Goal: Find specific page/section: Find specific page/section

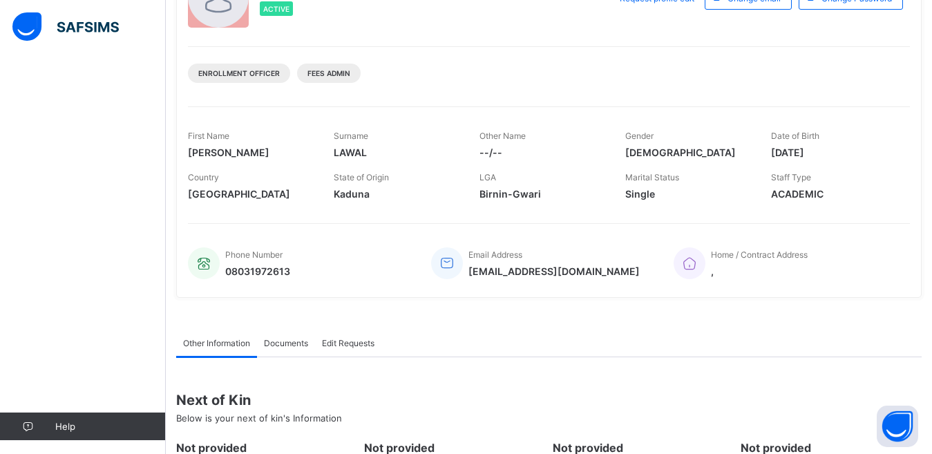
scroll to position [57, 0]
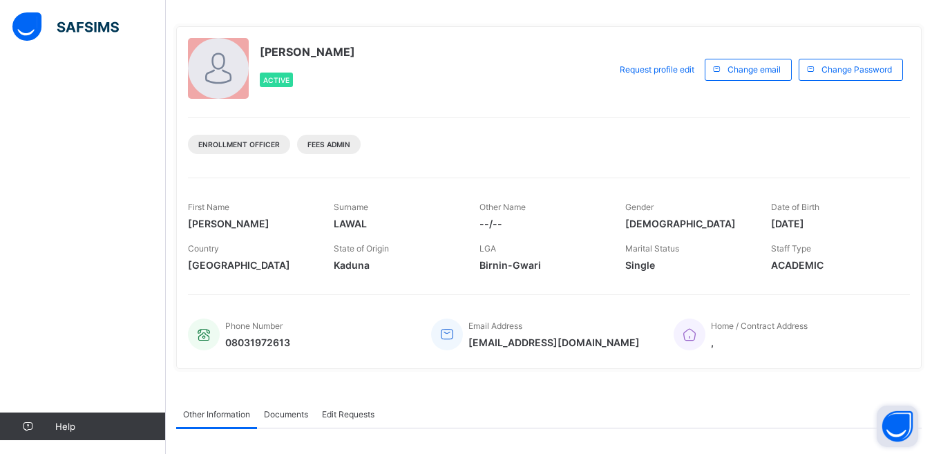
click at [894, 421] on button "Open asap" at bounding box center [897, 426] width 41 height 41
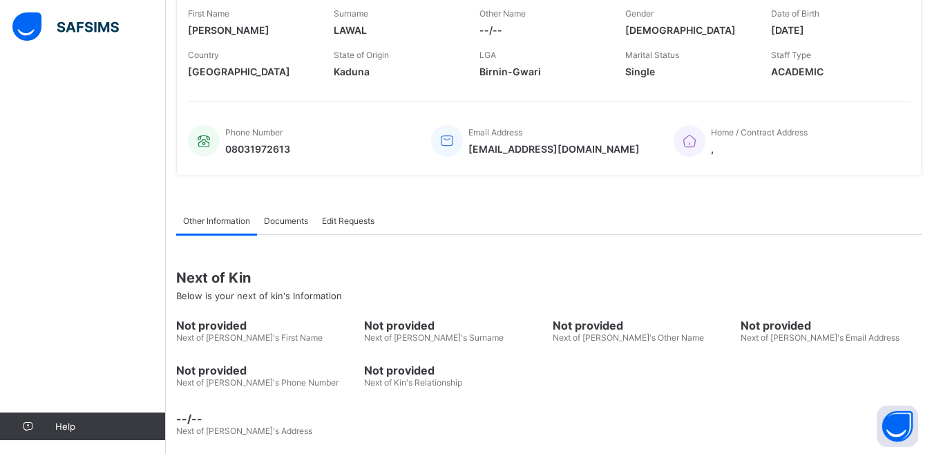
scroll to position [263, 0]
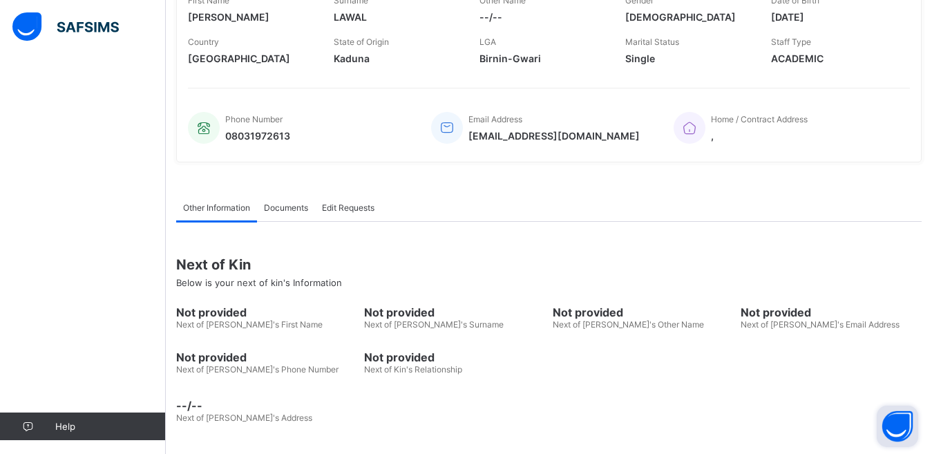
click at [898, 418] on button "Open asap" at bounding box center [897, 426] width 41 height 41
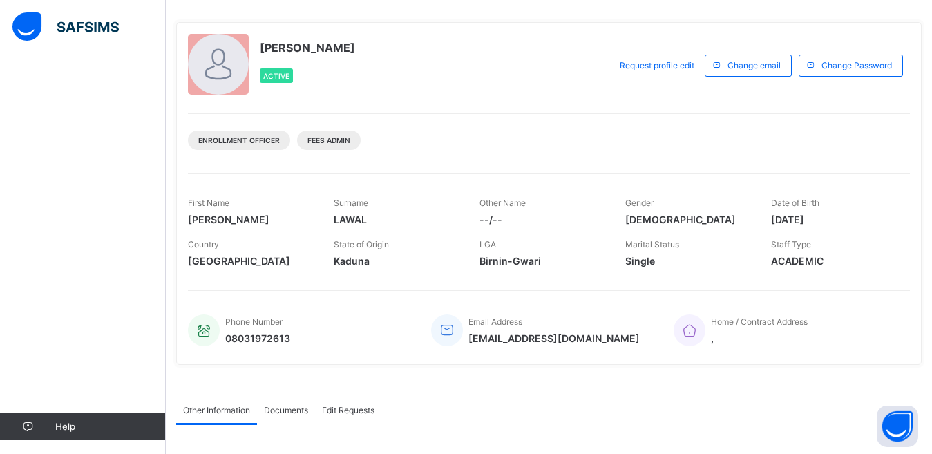
scroll to position [0, 0]
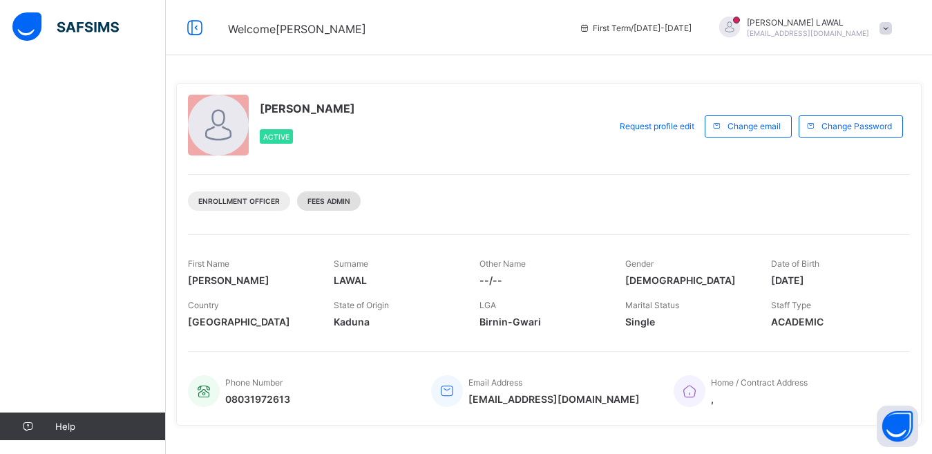
click at [337, 198] on span "Fees Admin" at bounding box center [329, 201] width 43 height 8
click at [232, 194] on div "Enrollment Officer" at bounding box center [239, 200] width 102 height 19
click at [254, 213] on div "Enrollment Officer Fees Admin" at bounding box center [549, 196] width 722 height 44
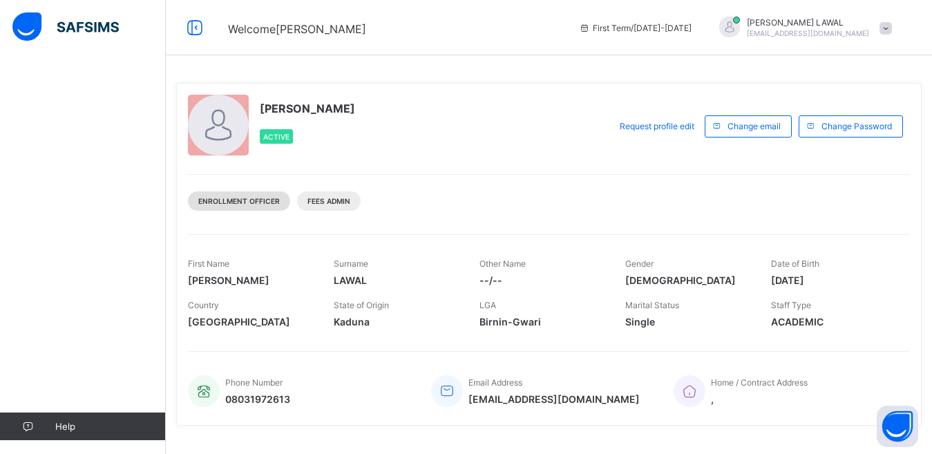
click at [268, 196] on div "Enrollment Officer" at bounding box center [239, 200] width 102 height 19
click at [282, 218] on div "IBRAHIM LAWAL Active Request profile edit Change email Change Password Enrollme…" at bounding box center [549, 254] width 746 height 343
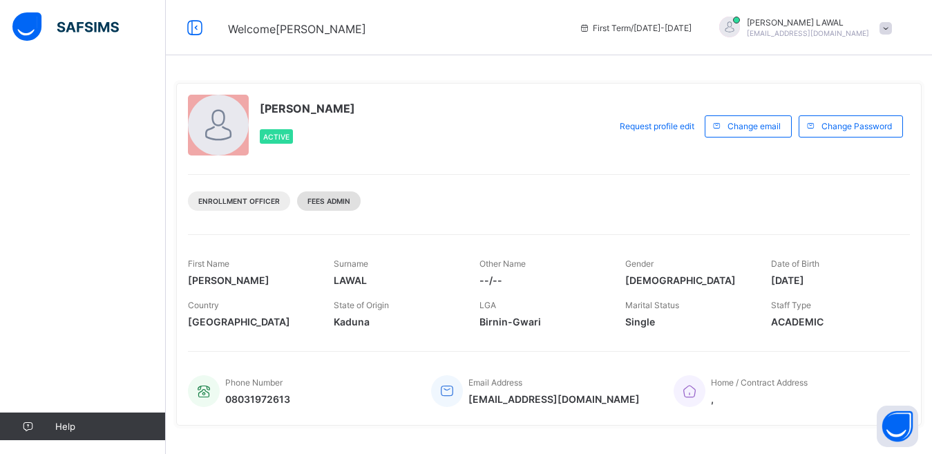
click at [336, 201] on span "Fees Admin" at bounding box center [329, 201] width 43 height 8
click at [338, 207] on div "Fees Admin" at bounding box center [329, 200] width 64 height 19
click at [335, 204] on span "Fees Admin" at bounding box center [329, 201] width 43 height 8
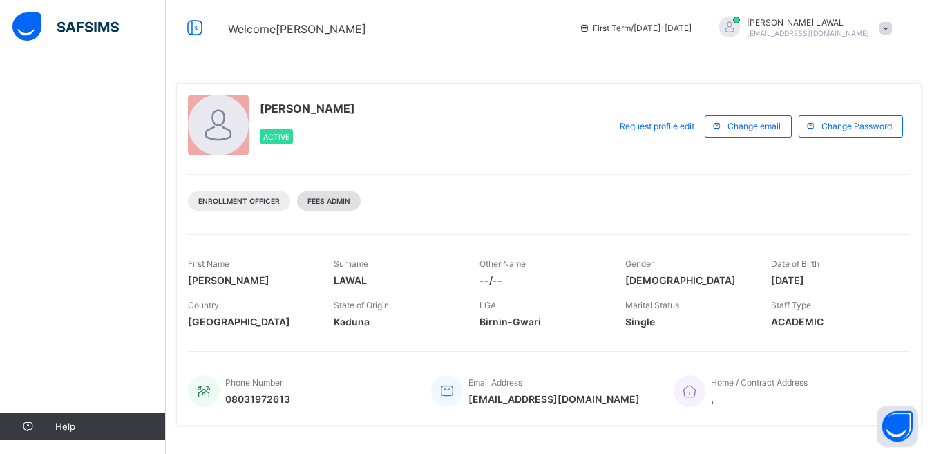
click at [314, 207] on div "Fees Admin" at bounding box center [329, 200] width 64 height 19
click at [854, 129] on span "Change Password" at bounding box center [857, 126] width 70 height 10
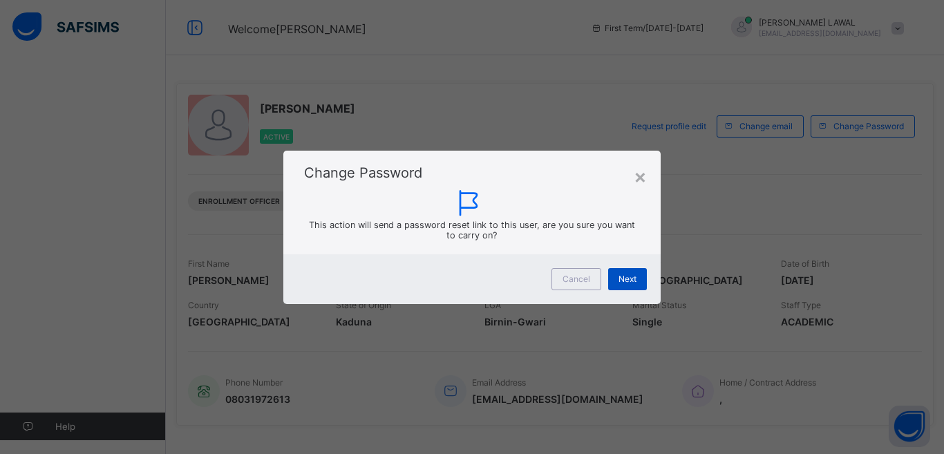
click at [628, 276] on span "Next" at bounding box center [628, 279] width 18 height 10
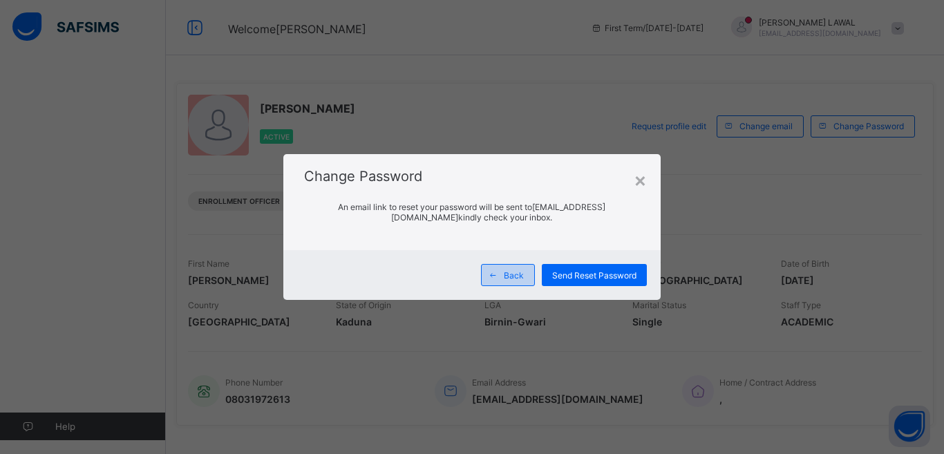
click at [516, 276] on span "Back" at bounding box center [514, 275] width 20 height 10
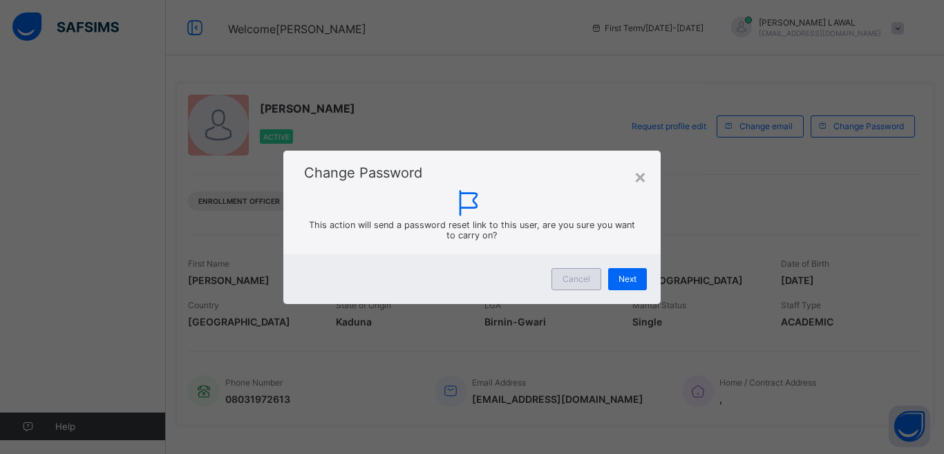
click at [587, 285] on div "Cancel" at bounding box center [576, 279] width 50 height 22
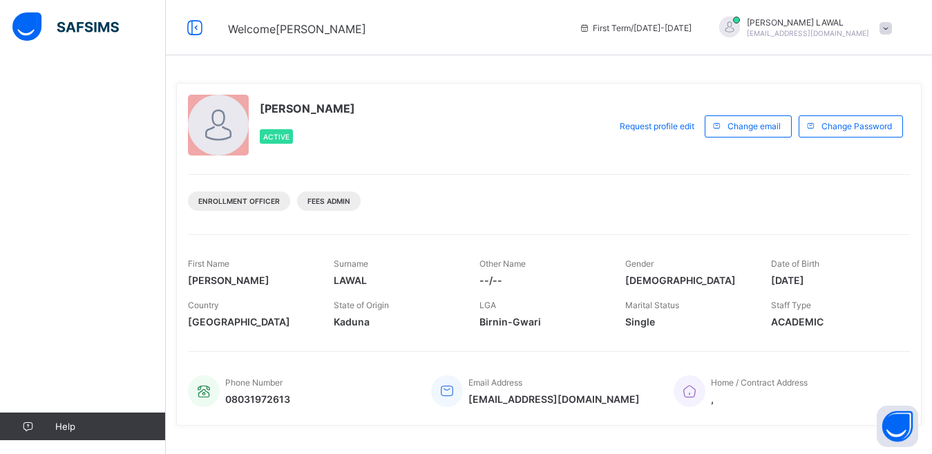
drag, startPoint x: 769, startPoint y: 381, endPoint x: 869, endPoint y: 380, distance: 99.5
drag, startPoint x: 869, startPoint y: 380, endPoint x: 140, endPoint y: 418, distance: 730.1
click at [140, 418] on link "Help" at bounding box center [82, 427] width 165 height 28
click at [139, 418] on link "Help" at bounding box center [82, 427] width 165 height 28
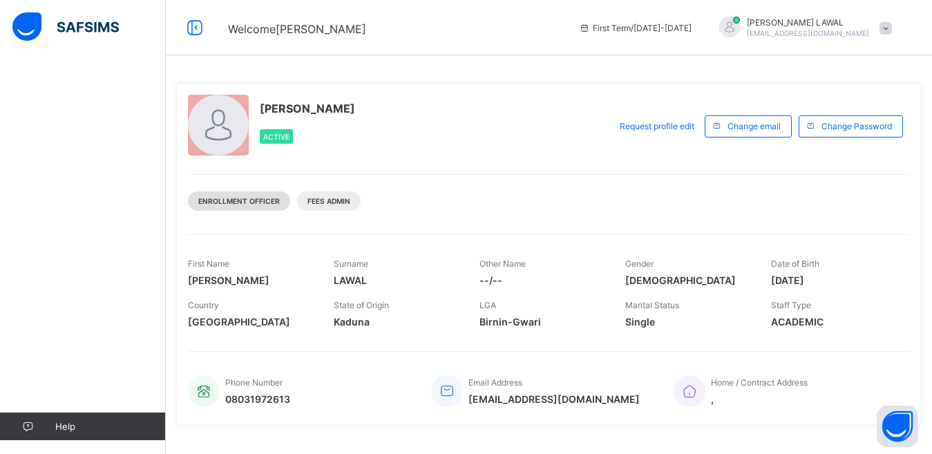
click at [255, 202] on span "Enrollment Officer" at bounding box center [239, 201] width 82 height 8
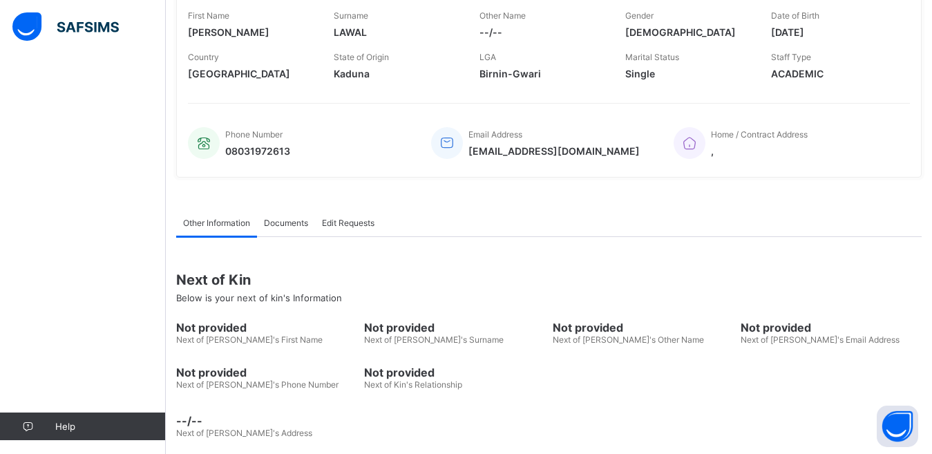
scroll to position [263, 0]
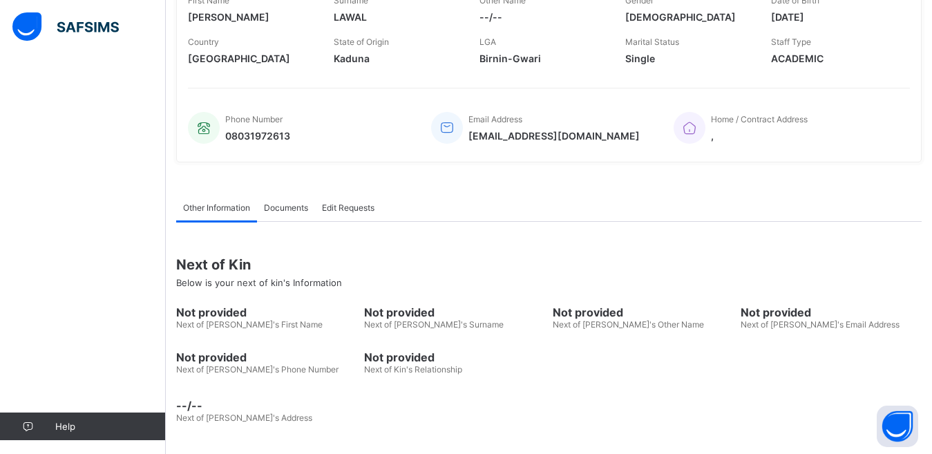
click at [851, 334] on div "Not provided Next of Kin's Email Address" at bounding box center [831, 318] width 181 height 38
click at [898, 416] on button "Open asap" at bounding box center [897, 426] width 41 height 41
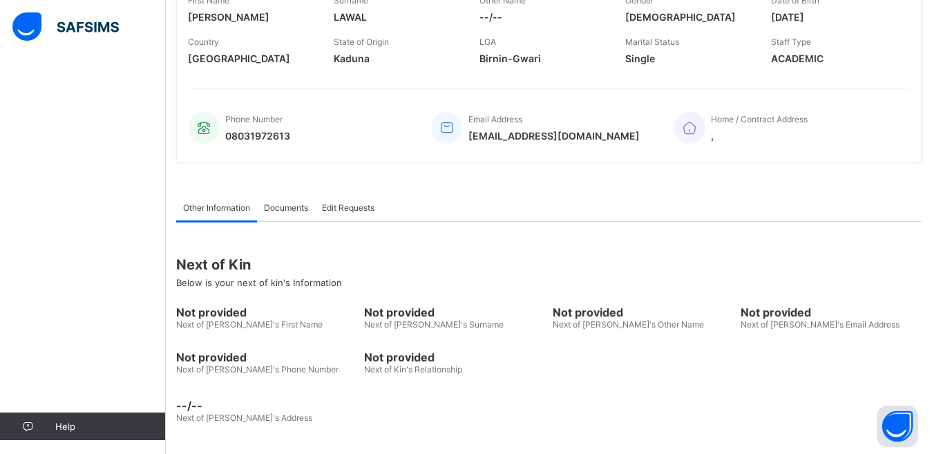
click at [74, 429] on span "Help" at bounding box center [110, 426] width 110 height 11
click at [74, 428] on span "Help" at bounding box center [110, 426] width 110 height 11
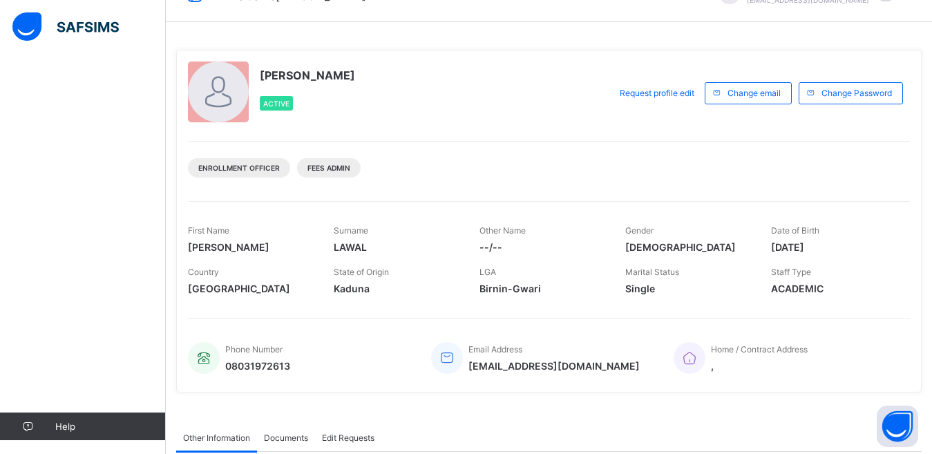
scroll to position [0, 0]
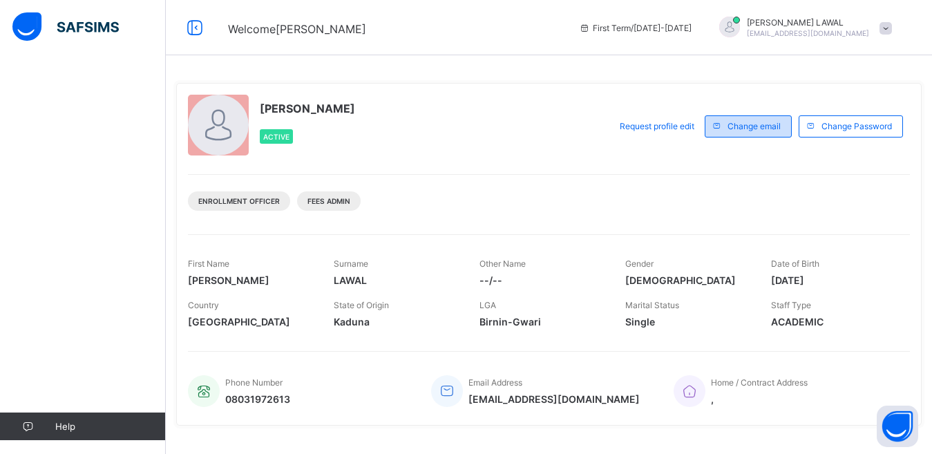
click at [766, 128] on span "Change email" at bounding box center [754, 126] width 53 height 10
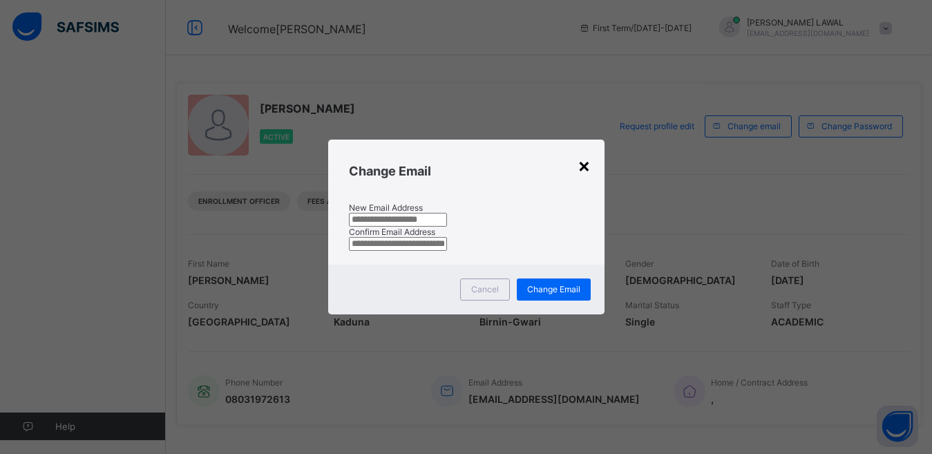
click at [578, 153] on div "×" at bounding box center [584, 164] width 13 height 23
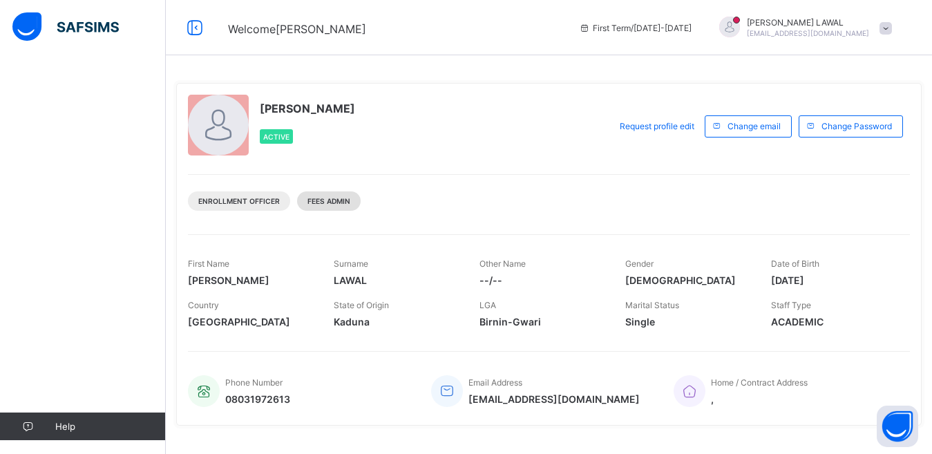
click at [321, 208] on div "Fees Admin" at bounding box center [329, 200] width 64 height 19
click at [239, 206] on div "Enrollment Officer" at bounding box center [239, 200] width 102 height 19
click at [46, 37] on img at bounding box center [65, 26] width 106 height 29
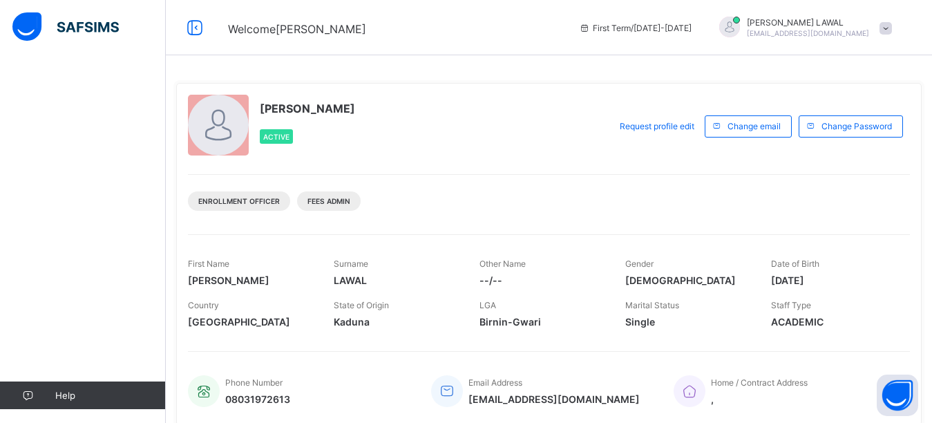
click at [310, 209] on div "Fees Admin" at bounding box center [329, 200] width 64 height 19
click at [231, 193] on div "Enrollment Officer" at bounding box center [239, 200] width 102 height 19
click at [237, 207] on div "Enrollment Officer" at bounding box center [239, 200] width 102 height 19
click at [237, 208] on div "Enrollment Officer" at bounding box center [239, 200] width 102 height 19
click at [234, 205] on div "Enrollment Officer" at bounding box center [239, 200] width 102 height 19
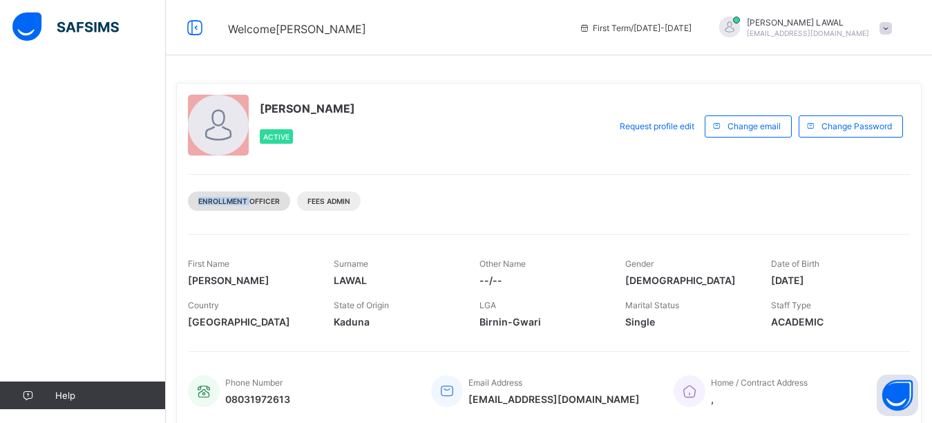
click at [234, 205] on div "Enrollment Officer" at bounding box center [239, 200] width 102 height 19
click at [264, 220] on div "IBRAHIM LAWAL Active Request profile edit Change email Change Password Enrollme…" at bounding box center [549, 254] width 746 height 343
click at [325, 209] on div "Fees Admin" at bounding box center [329, 200] width 64 height 19
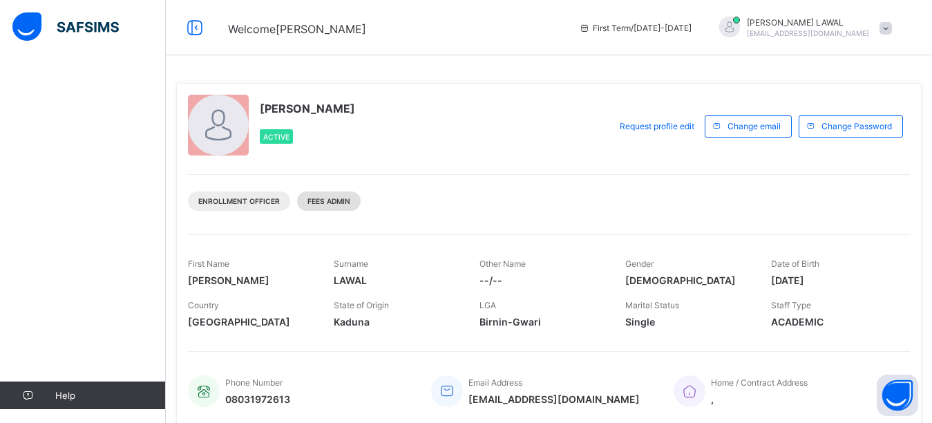
click at [330, 206] on div "Fees Admin" at bounding box center [329, 200] width 64 height 19
click at [329, 205] on span "Fees Admin" at bounding box center [329, 201] width 43 height 8
click at [336, 207] on div "Fees Admin" at bounding box center [329, 200] width 64 height 19
click at [241, 199] on span "Enrollment Officer" at bounding box center [239, 201] width 82 height 8
click at [353, 200] on div "Fees Admin" at bounding box center [329, 200] width 64 height 19
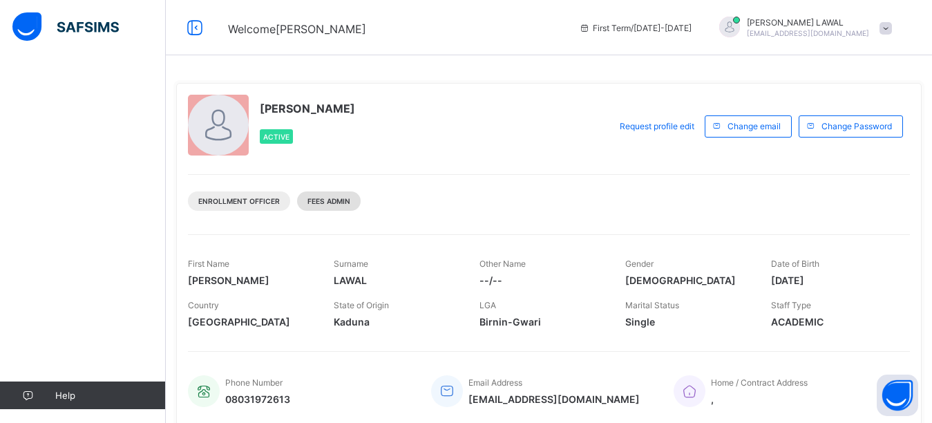
click at [334, 203] on span "Fees Admin" at bounding box center [329, 201] width 43 height 8
click at [540, 202] on div "Enrollment Officer Fees Admin" at bounding box center [549, 196] width 722 height 44
click at [330, 206] on div "Fees Admin" at bounding box center [329, 200] width 64 height 19
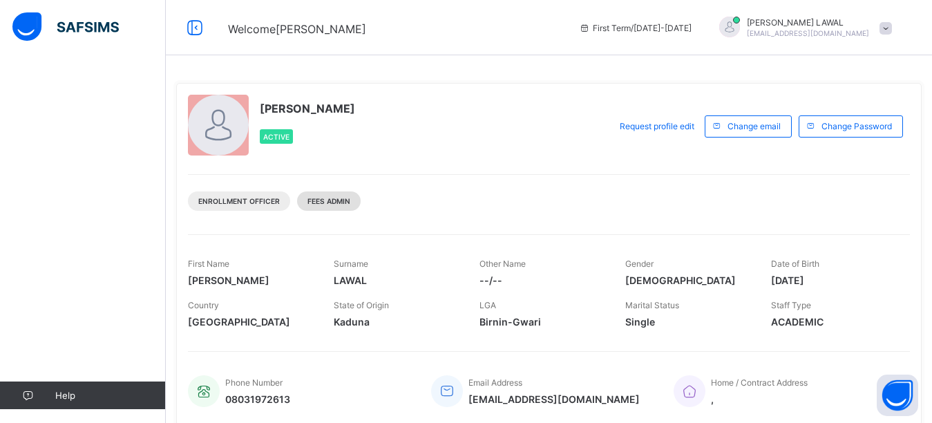
click at [306, 206] on div "Fees Admin" at bounding box center [329, 200] width 64 height 19
click at [281, 203] on div "Enrollment Officer" at bounding box center [239, 200] width 102 height 19
click at [312, 209] on div "Fees Admin" at bounding box center [329, 200] width 64 height 19
click at [283, 206] on div "Enrollment Officer" at bounding box center [239, 200] width 102 height 19
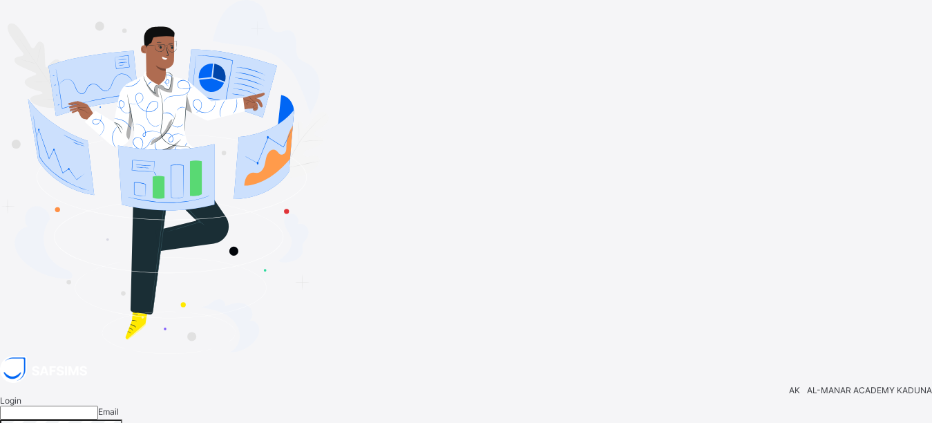
type input "**********"
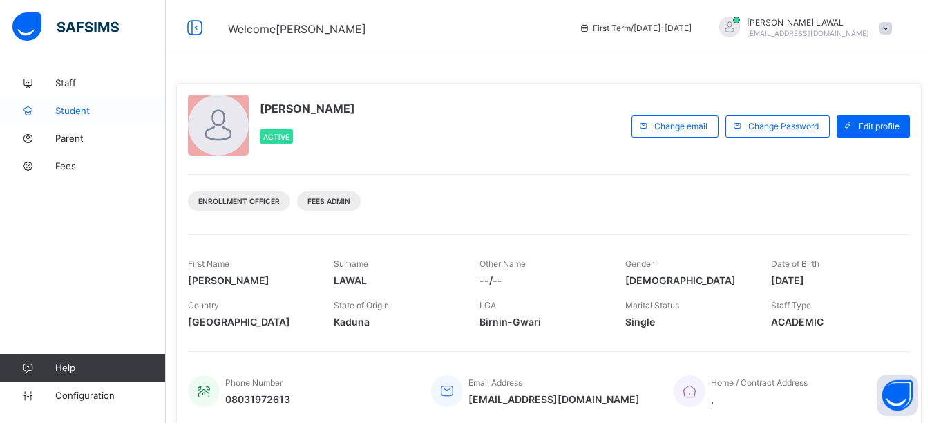
click at [100, 106] on span "Student" at bounding box center [110, 110] width 111 height 11
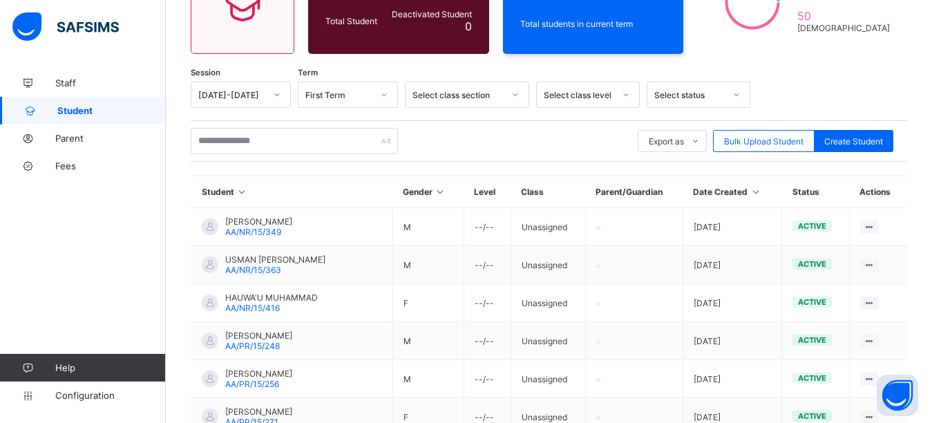
scroll to position [129, 0]
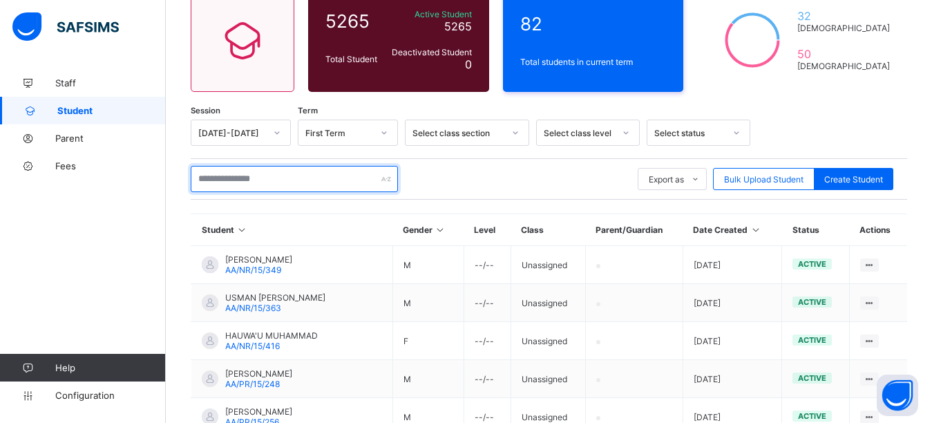
click at [332, 184] on input "text" at bounding box center [294, 179] width 207 height 26
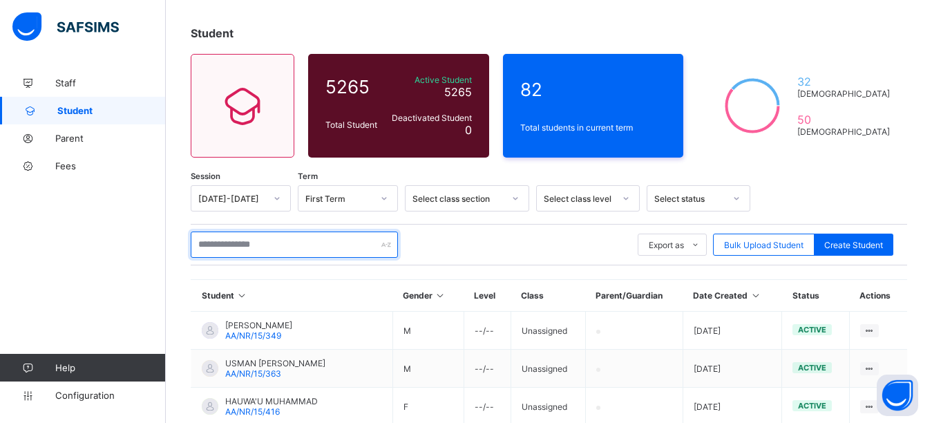
scroll to position [0, 0]
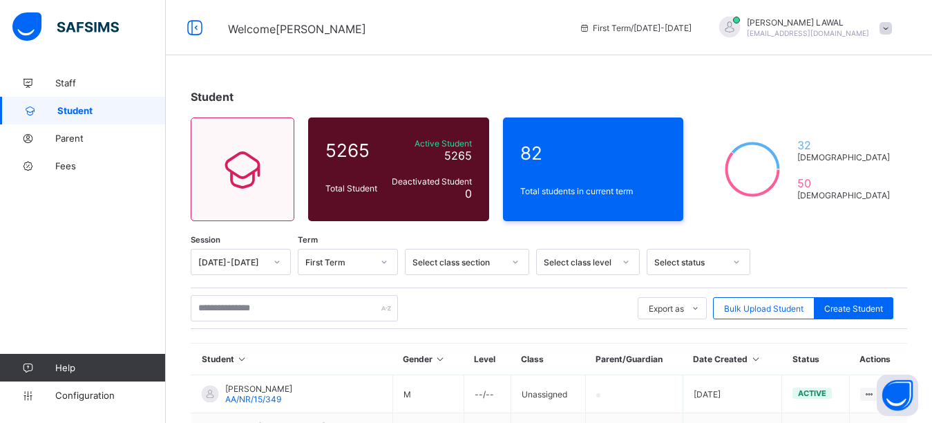
click at [930, 60] on div "Student 5265 Total Student Active Student 5265 Deactivated Student 0 82 Total s…" at bounding box center [549, 419] width 766 height 838
click at [279, 306] on input "text" at bounding box center [294, 308] width 207 height 26
click at [386, 261] on icon at bounding box center [384, 262] width 8 height 14
click at [362, 334] on div "First Term" at bounding box center [348, 334] width 99 height 21
click at [516, 262] on icon at bounding box center [515, 262] width 8 height 14
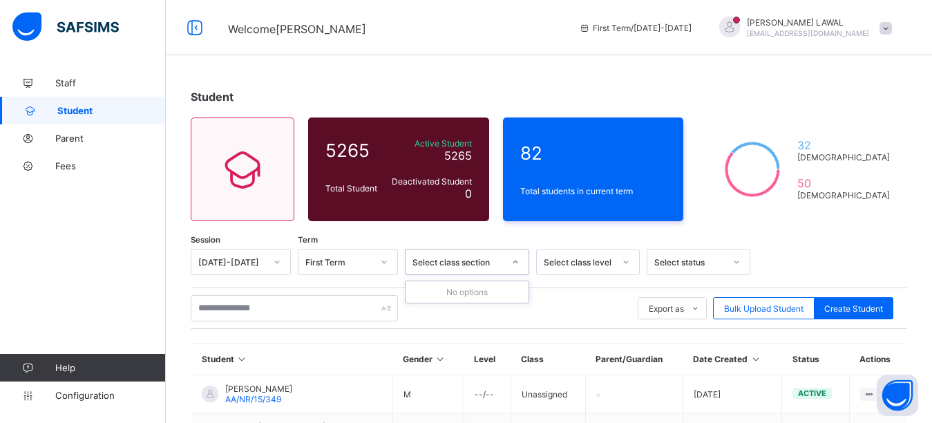
click at [537, 299] on div "Export as Pdf Report Excel Report Excel Report (LMS) Bulk Upload Student Create…" at bounding box center [549, 308] width 717 height 26
click at [626, 262] on div "Select class level" at bounding box center [588, 262] width 104 height 26
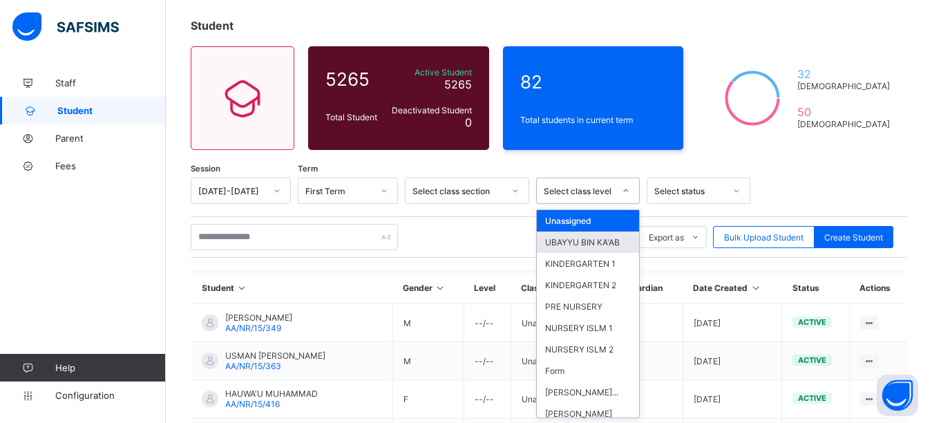
scroll to position [72, 0]
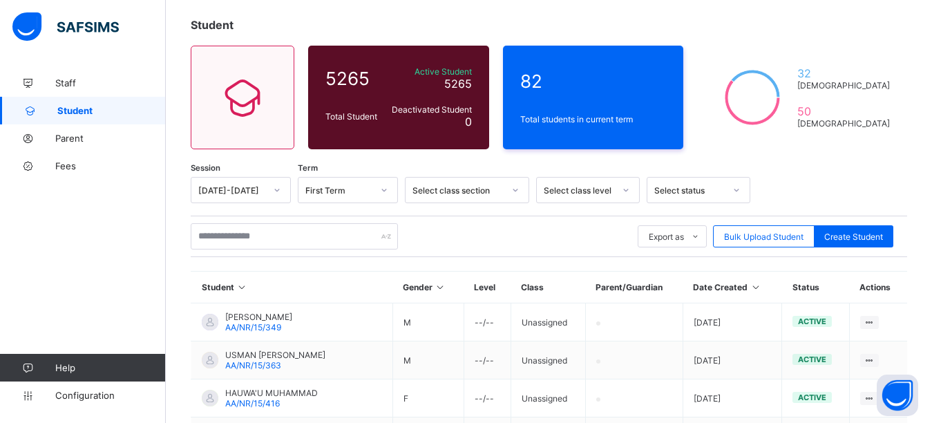
click at [507, 237] on div "Export as Pdf Report Excel Report Excel Report (LMS) Bulk Upload Student Create…" at bounding box center [549, 236] width 717 height 26
click at [737, 189] on icon at bounding box center [737, 190] width 8 height 14
click at [587, 237] on div "Export as Pdf Report Excel Report Excel Report (LMS) Bulk Upload Student Create…" at bounding box center [549, 236] width 717 height 26
